Goal: Use online tool/utility: Utilize a website feature to perform a specific function

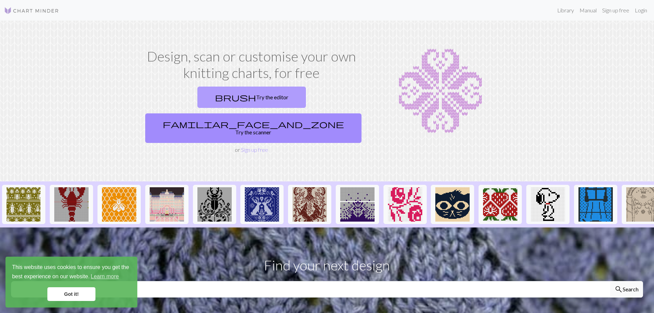
click at [198, 96] on link "brush Try the editor" at bounding box center [252, 97] width 109 height 21
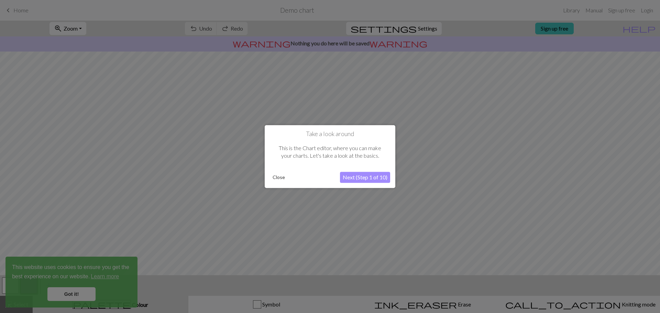
click at [360, 179] on button "Next (Step 1 of 10)" at bounding box center [365, 177] width 50 height 11
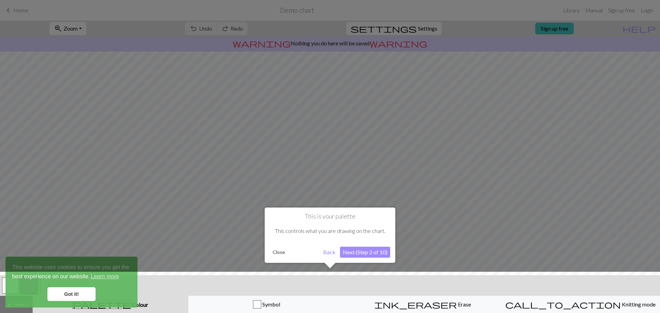
click at [365, 255] on button "Next (Step 2 of 10)" at bounding box center [365, 252] width 50 height 11
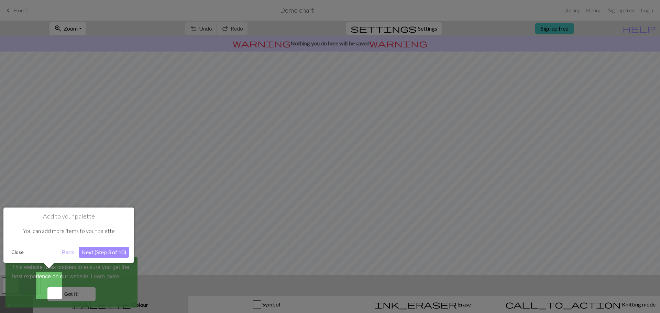
click at [112, 122] on div at bounding box center [330, 156] width 660 height 313
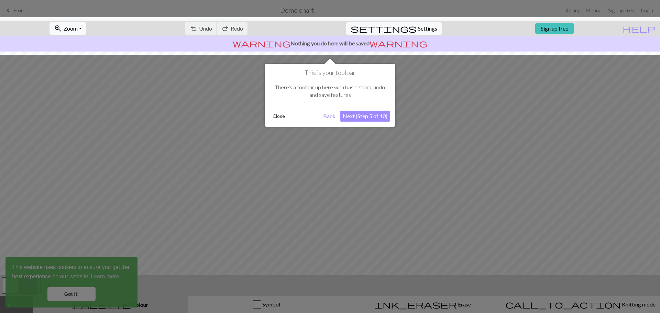
click at [423, 28] on div at bounding box center [330, 36] width 667 height 38
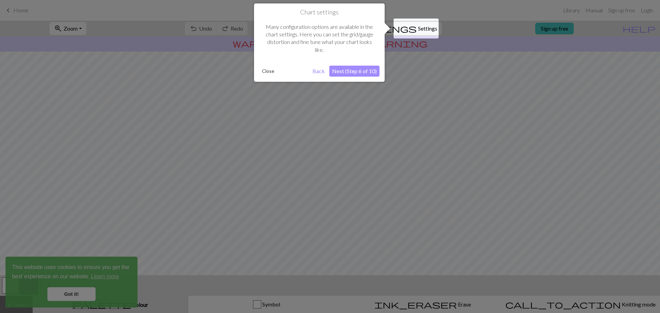
click at [354, 71] on button "Next (Step 6 of 10)" at bounding box center [354, 71] width 50 height 11
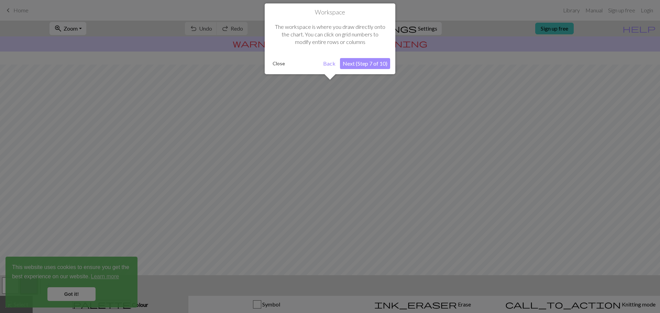
scroll to position [32, 0]
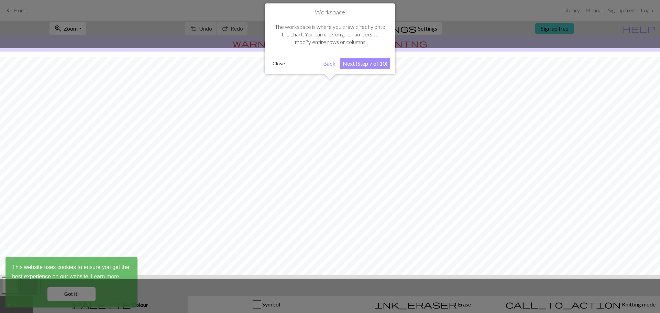
click at [282, 65] on button "Close" at bounding box center [279, 63] width 18 height 10
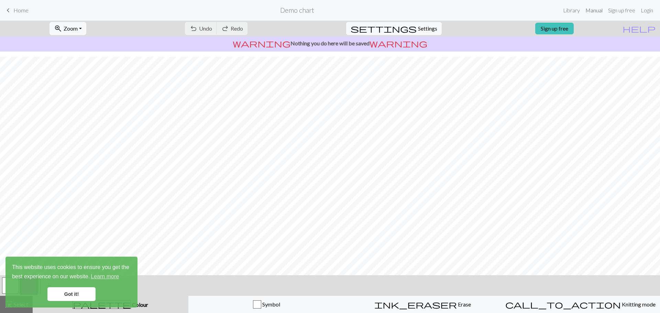
click at [593, 10] on link "Manual" at bounding box center [593, 10] width 23 height 14
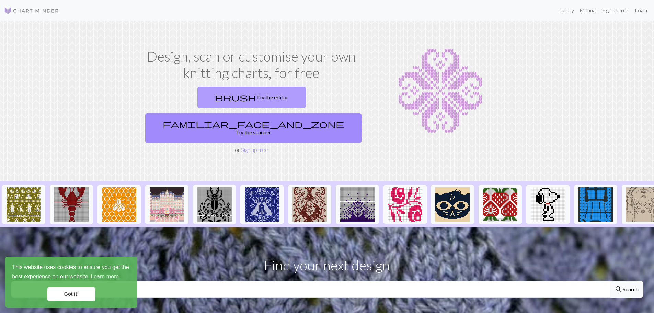
click at [215, 99] on link "brush Try the editor" at bounding box center [252, 97] width 109 height 21
